Goal: Navigation & Orientation: Find specific page/section

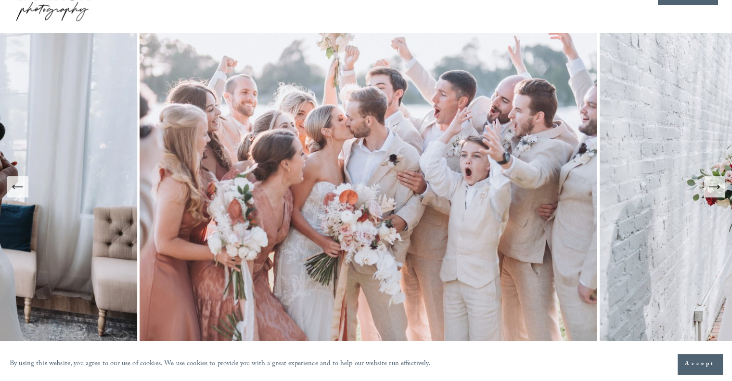
scroll to position [50, 0]
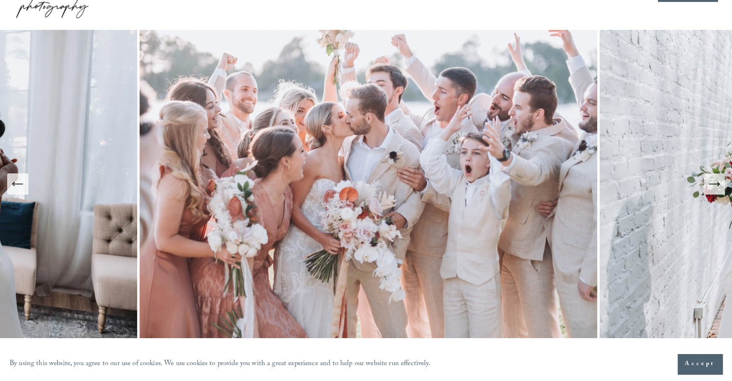
click at [715, 186] on icon "Next Slide" at bounding box center [714, 183] width 13 height 13
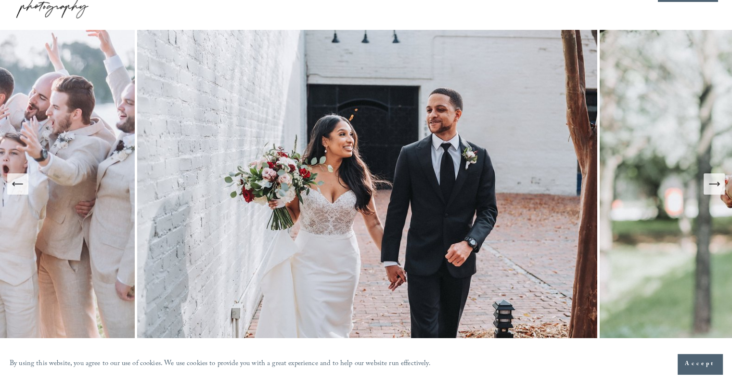
click at [715, 186] on icon "Next Slide" at bounding box center [714, 183] width 13 height 13
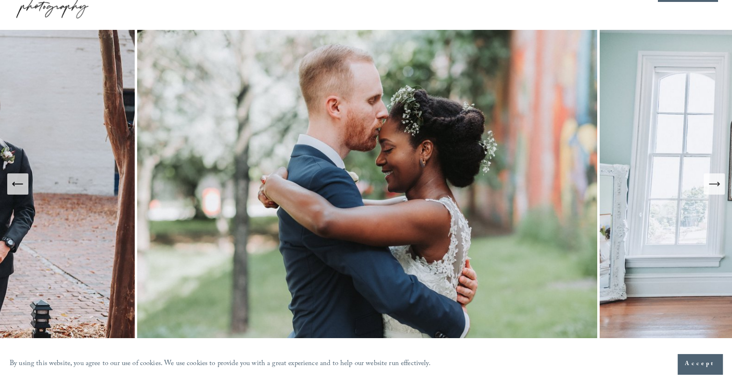
click at [711, 182] on icon "Next Slide" at bounding box center [714, 183] width 13 height 13
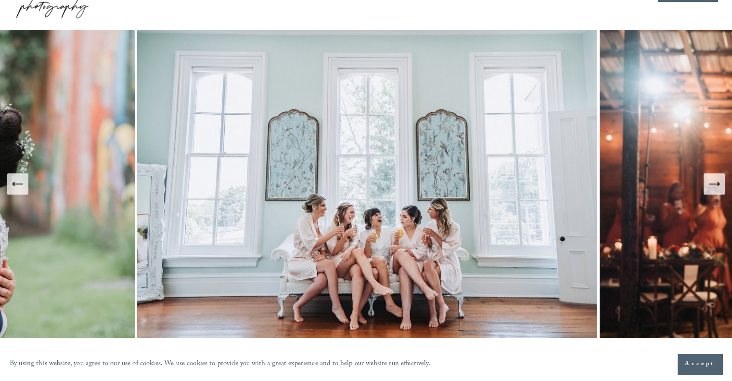
click at [711, 182] on icon "Next Slide" at bounding box center [714, 183] width 13 height 13
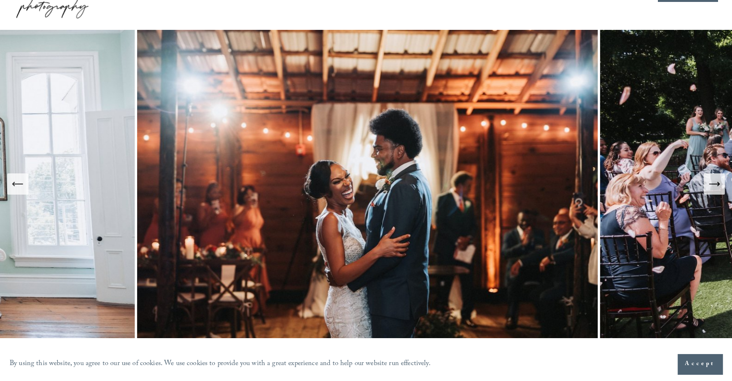
click at [711, 182] on icon "Next Slide" at bounding box center [714, 183] width 13 height 13
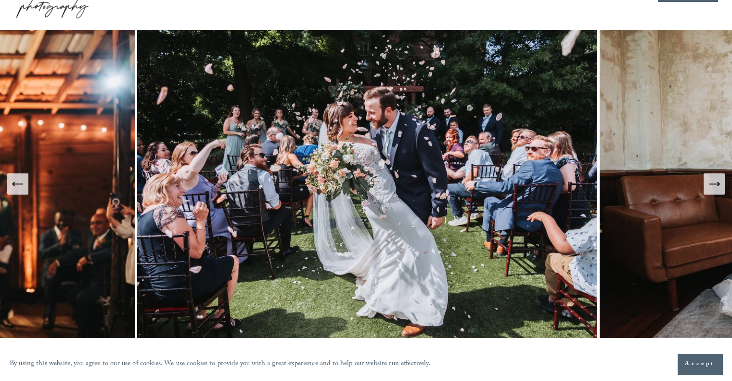
click at [711, 193] on button "Next Slide" at bounding box center [714, 183] width 21 height 21
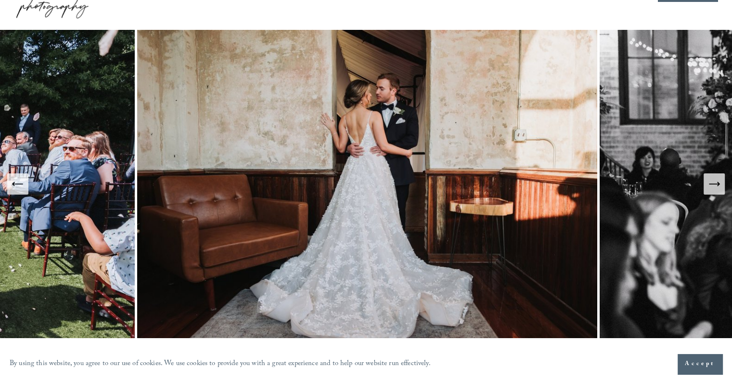
click at [711, 193] on button "Next Slide" at bounding box center [714, 183] width 21 height 21
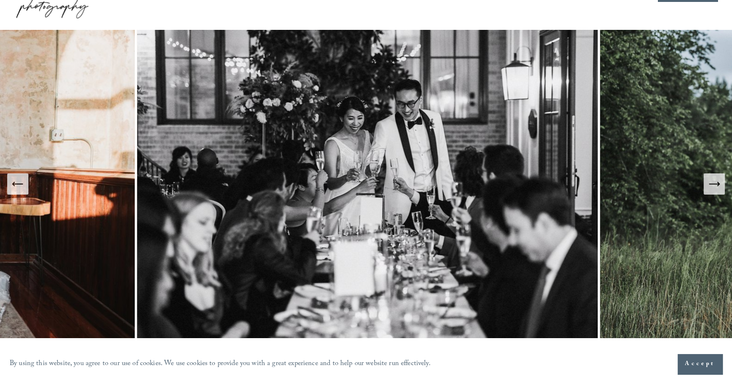
click at [711, 193] on button "Next Slide" at bounding box center [714, 183] width 21 height 21
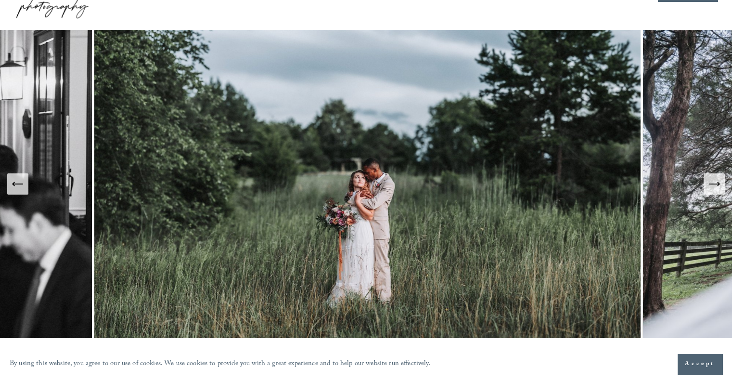
click at [711, 193] on button "Next Slide" at bounding box center [714, 183] width 21 height 21
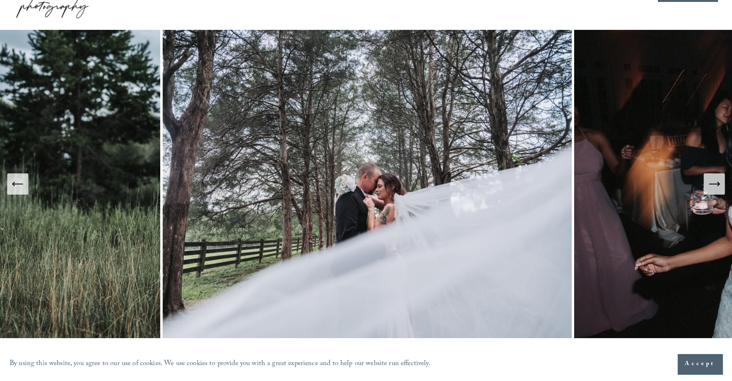
click at [711, 193] on button "Next Slide" at bounding box center [714, 183] width 21 height 21
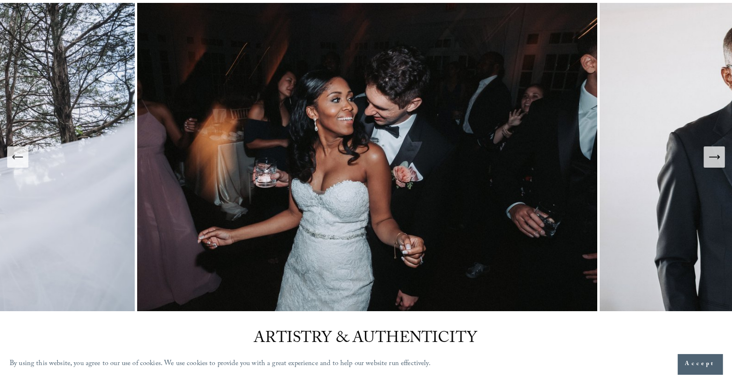
scroll to position [83, 0]
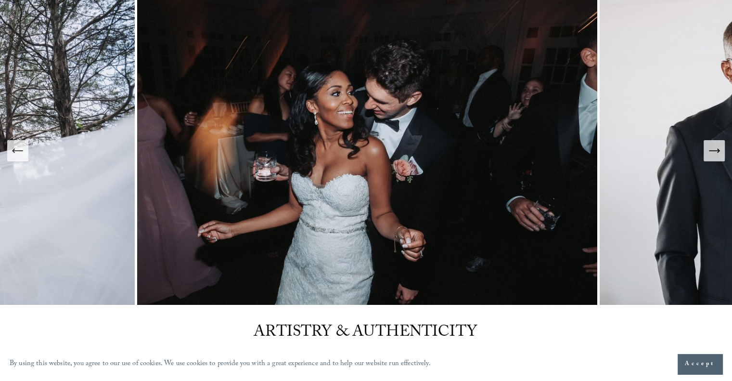
click at [714, 153] on icon "Next Slide" at bounding box center [714, 150] width 13 height 13
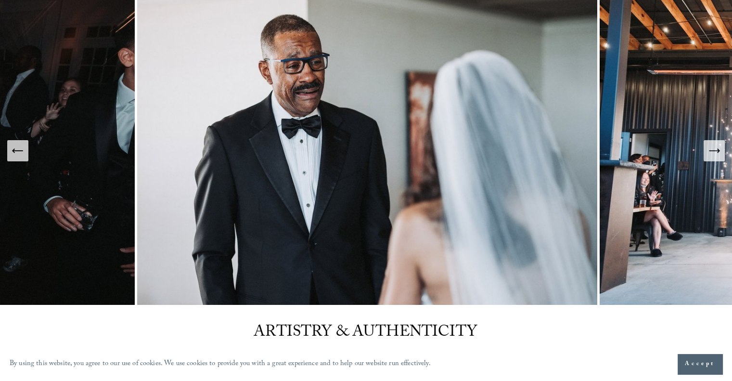
click at [714, 153] on icon "Next Slide" at bounding box center [714, 150] width 13 height 13
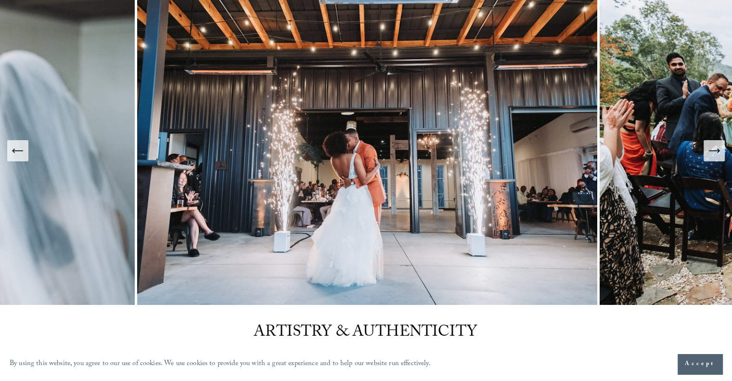
click at [714, 153] on icon "Next Slide" at bounding box center [714, 150] width 13 height 13
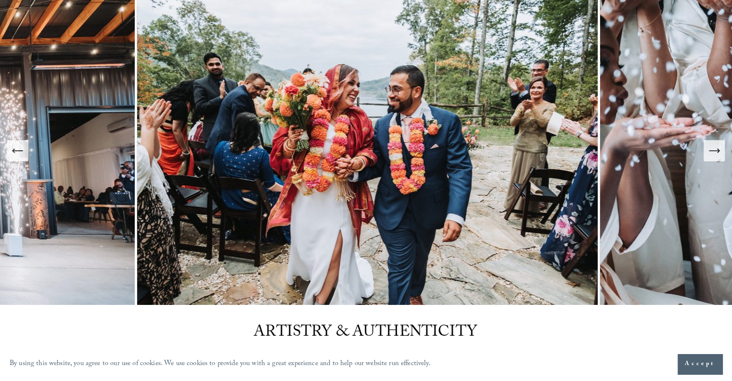
click at [714, 153] on icon "Next Slide" at bounding box center [714, 150] width 13 height 13
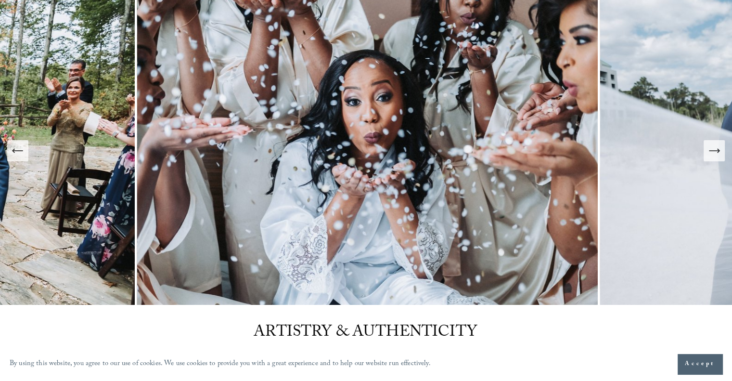
click at [714, 153] on icon "Next Slide" at bounding box center [714, 150] width 13 height 13
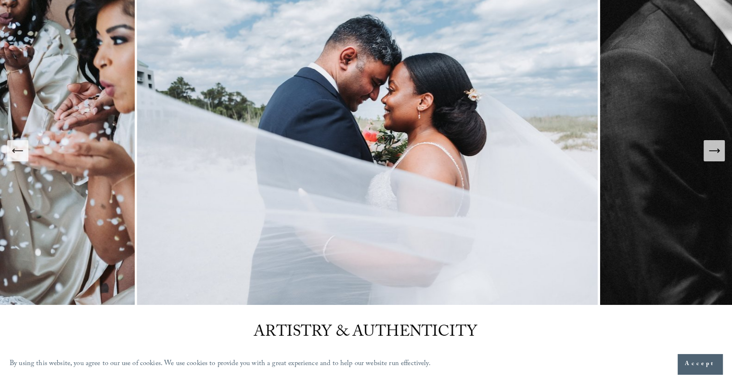
click at [713, 155] on icon "Next Slide" at bounding box center [714, 150] width 13 height 13
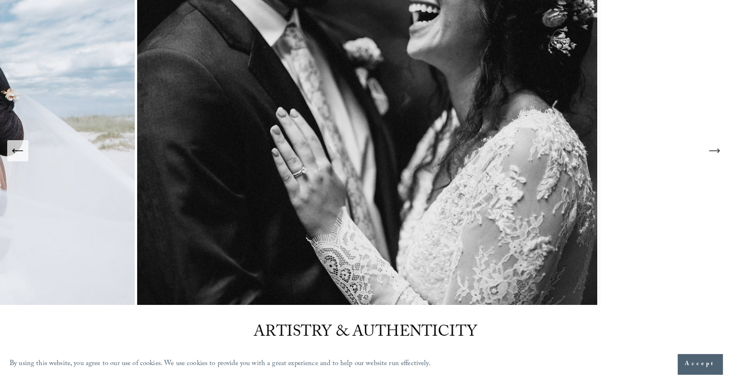
click at [713, 155] on icon "Next Slide" at bounding box center [714, 150] width 13 height 13
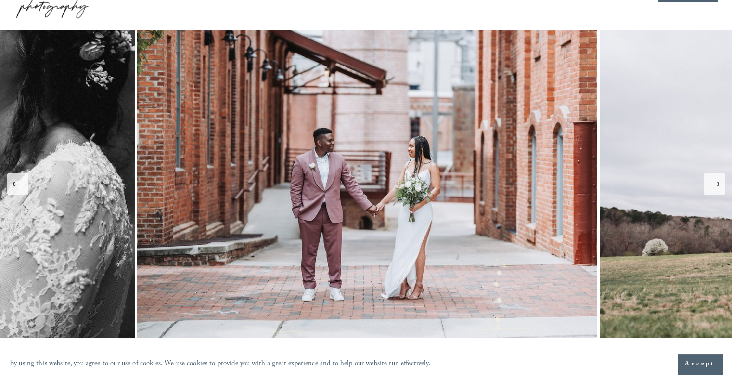
scroll to position [49, 0]
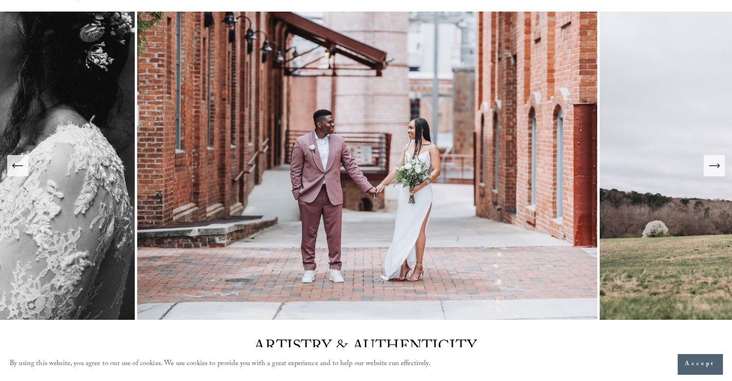
scroll to position [69, 0]
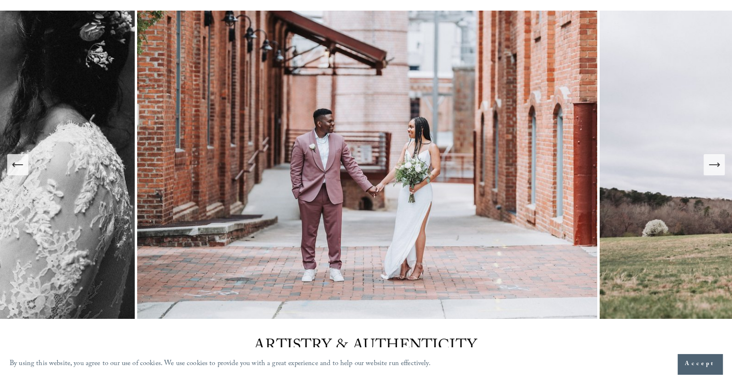
click at [720, 170] on icon "Next Slide" at bounding box center [714, 164] width 13 height 13
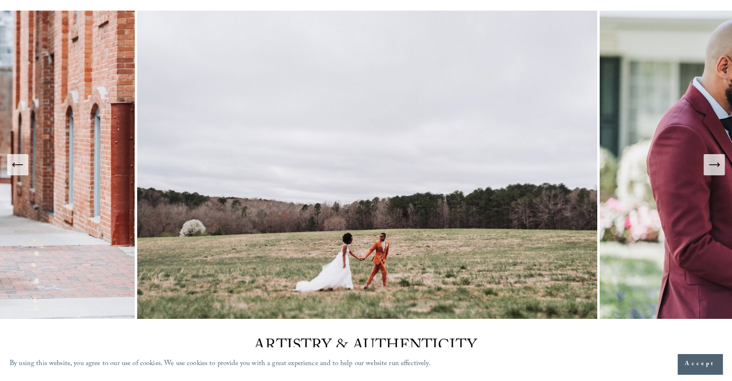
click at [721, 172] on button "Next Slide" at bounding box center [714, 164] width 21 height 21
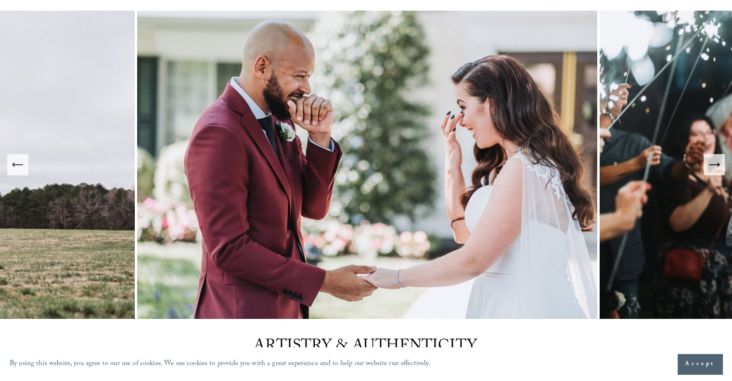
click at [721, 172] on button "Next Slide" at bounding box center [714, 164] width 21 height 21
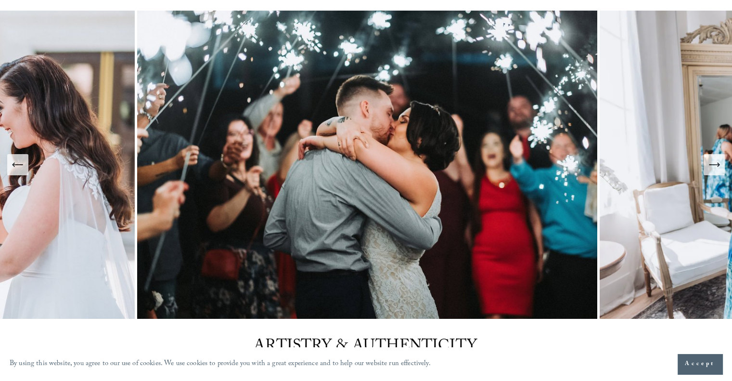
click at [721, 172] on button "Next Slide" at bounding box center [714, 164] width 21 height 21
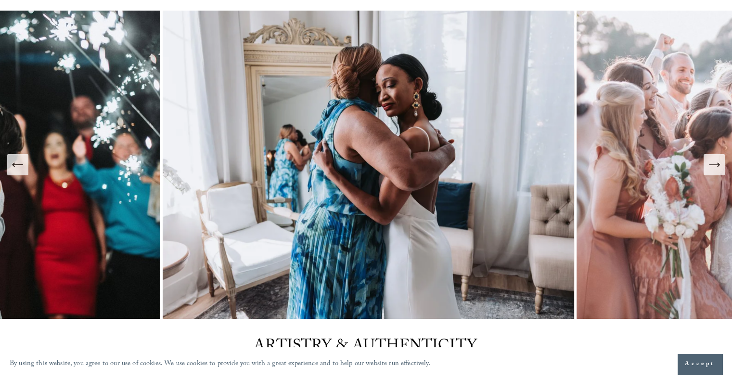
click at [721, 172] on button "Next Slide" at bounding box center [714, 164] width 21 height 21
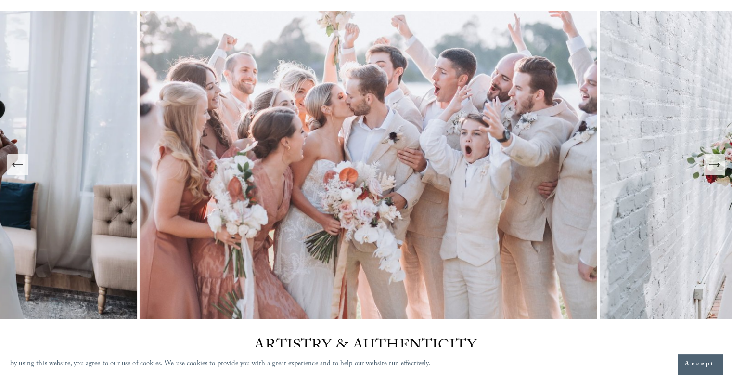
click at [721, 172] on button "Next Slide" at bounding box center [714, 164] width 21 height 21
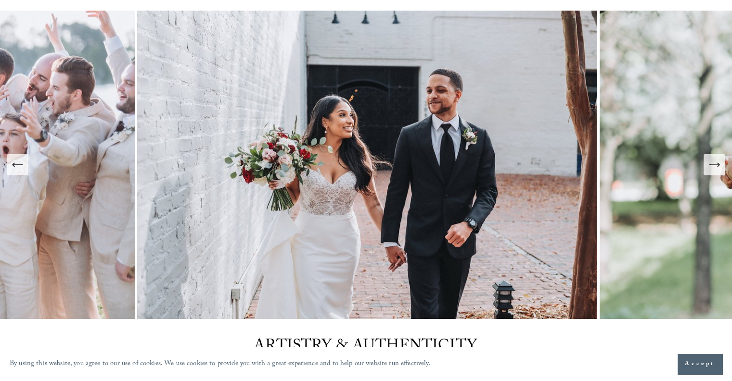
click at [721, 172] on button "Next Slide" at bounding box center [714, 164] width 21 height 21
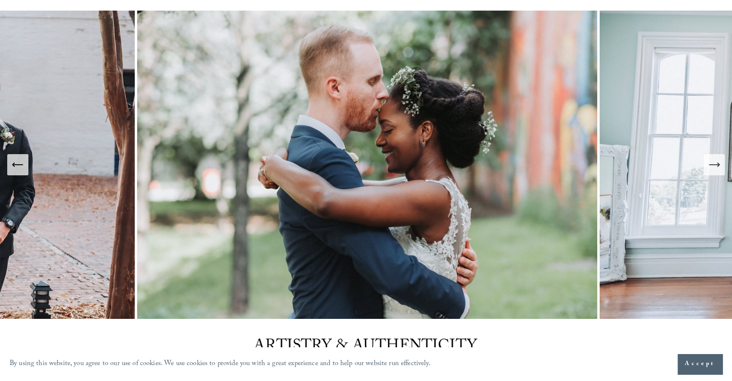
click at [721, 172] on button "Next Slide" at bounding box center [714, 164] width 21 height 21
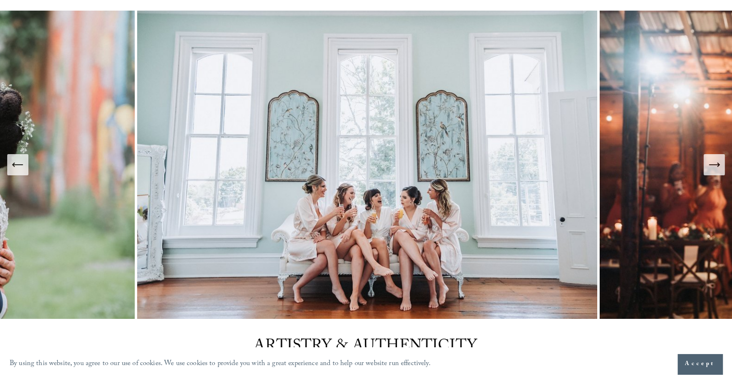
click at [720, 170] on icon "Next Slide" at bounding box center [714, 164] width 13 height 13
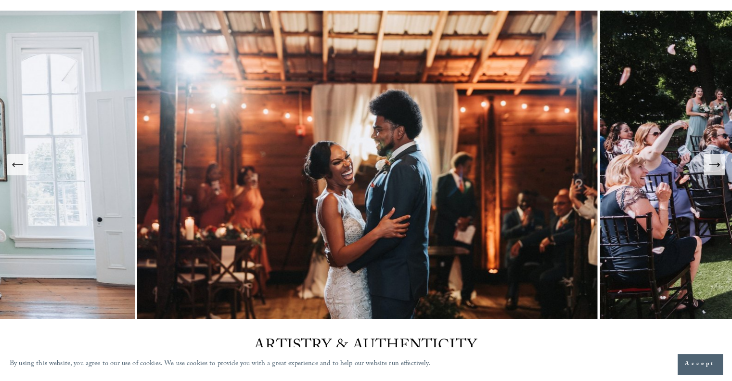
click at [720, 170] on icon "Next Slide" at bounding box center [714, 164] width 13 height 13
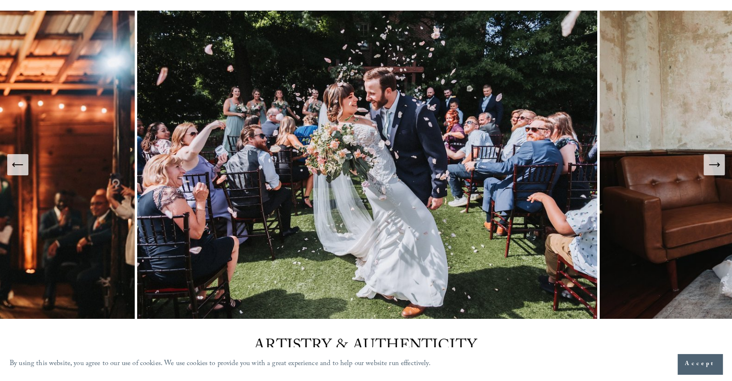
click at [714, 173] on button "Next Slide" at bounding box center [714, 164] width 21 height 21
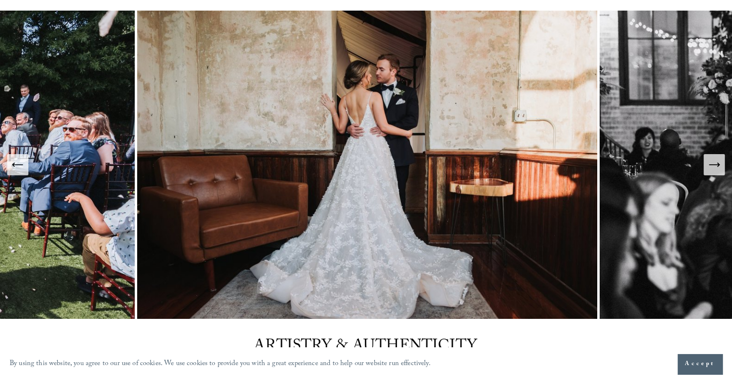
click at [714, 173] on button "Next Slide" at bounding box center [714, 164] width 21 height 21
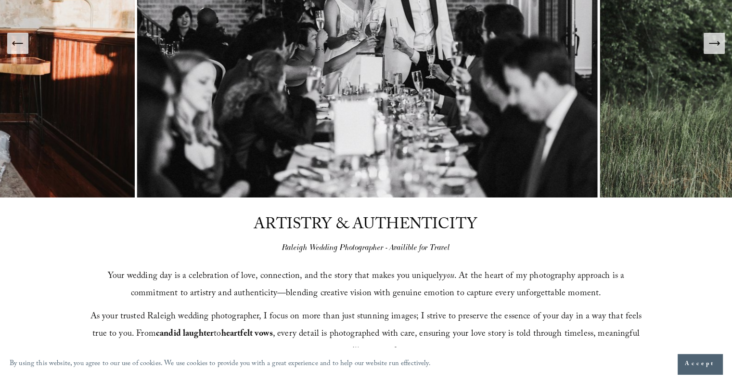
scroll to position [0, 0]
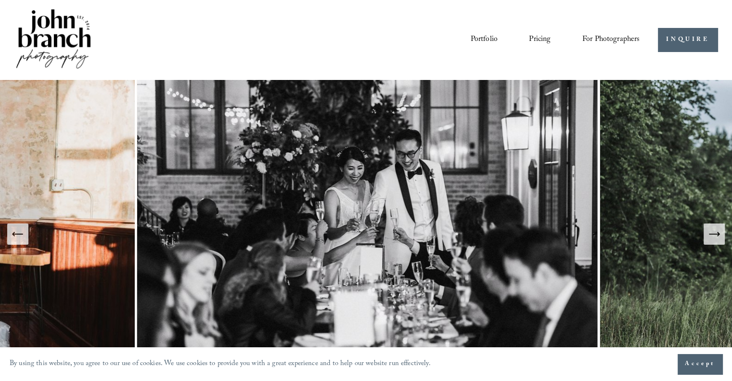
click at [479, 36] on link "Portfolio" at bounding box center [483, 40] width 27 height 16
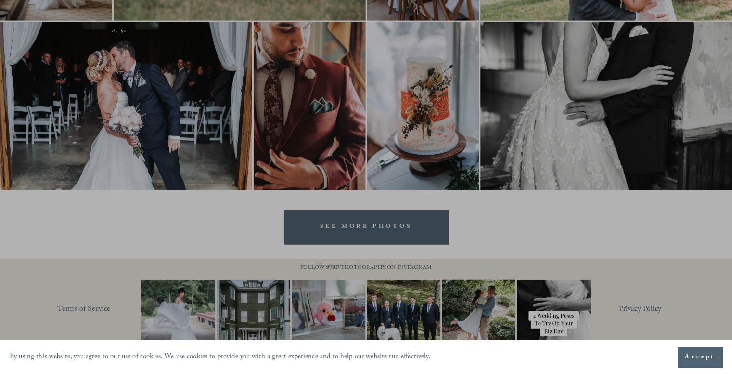
scroll to position [2877, 0]
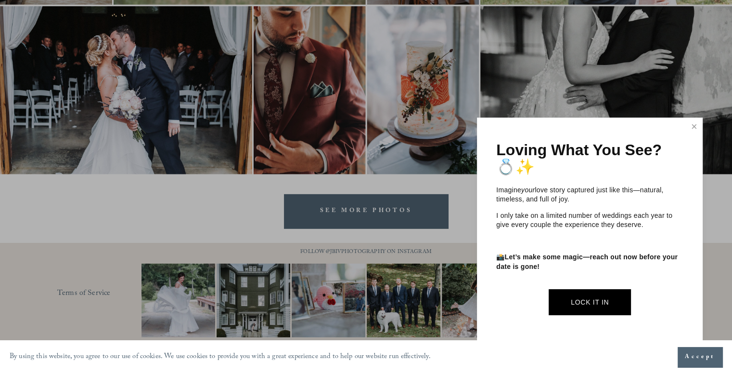
click at [374, 208] on div at bounding box center [366, 187] width 732 height 374
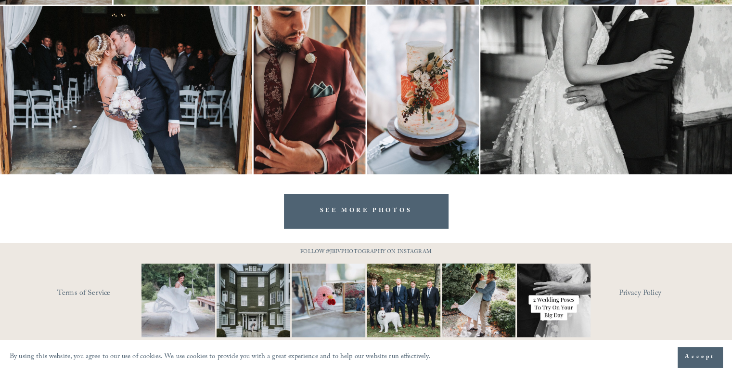
click at [378, 212] on link "SEE MORE PHOTOS" at bounding box center [366, 211] width 165 height 34
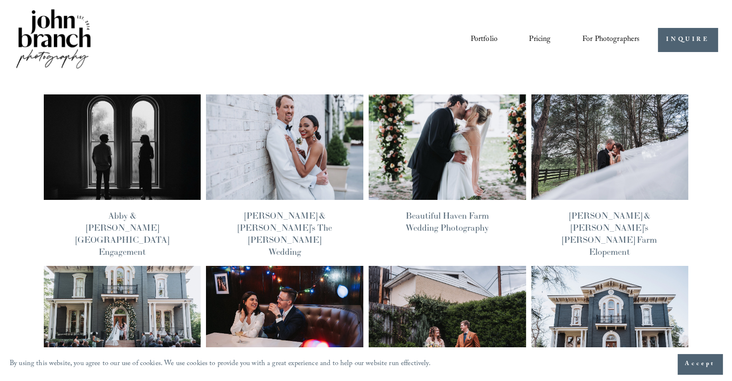
click at [490, 38] on link "Portfolio" at bounding box center [483, 40] width 27 height 16
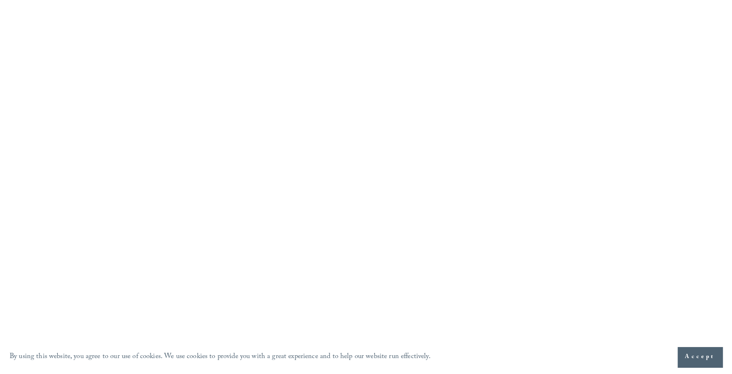
scroll to position [1850, 0]
